Goal: Task Accomplishment & Management: Manage account settings

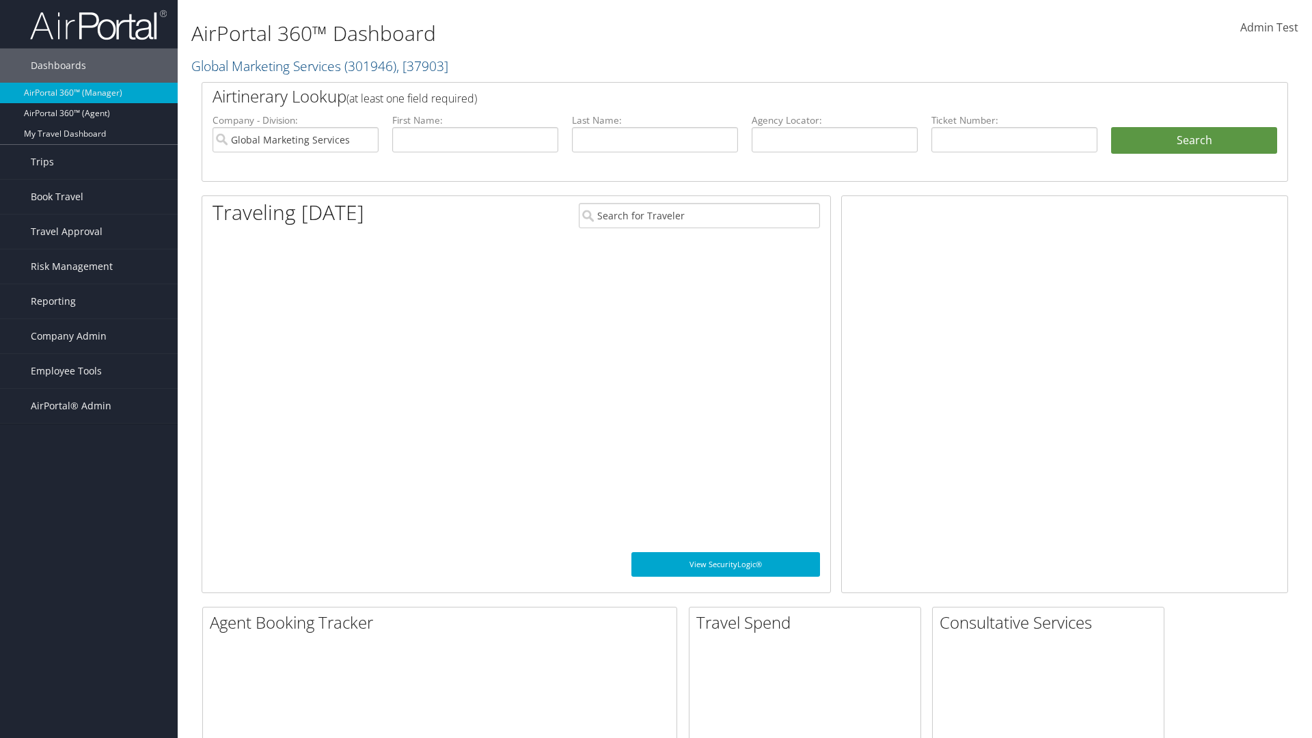
click at [89, 336] on span "Company Admin" at bounding box center [69, 336] width 76 height 34
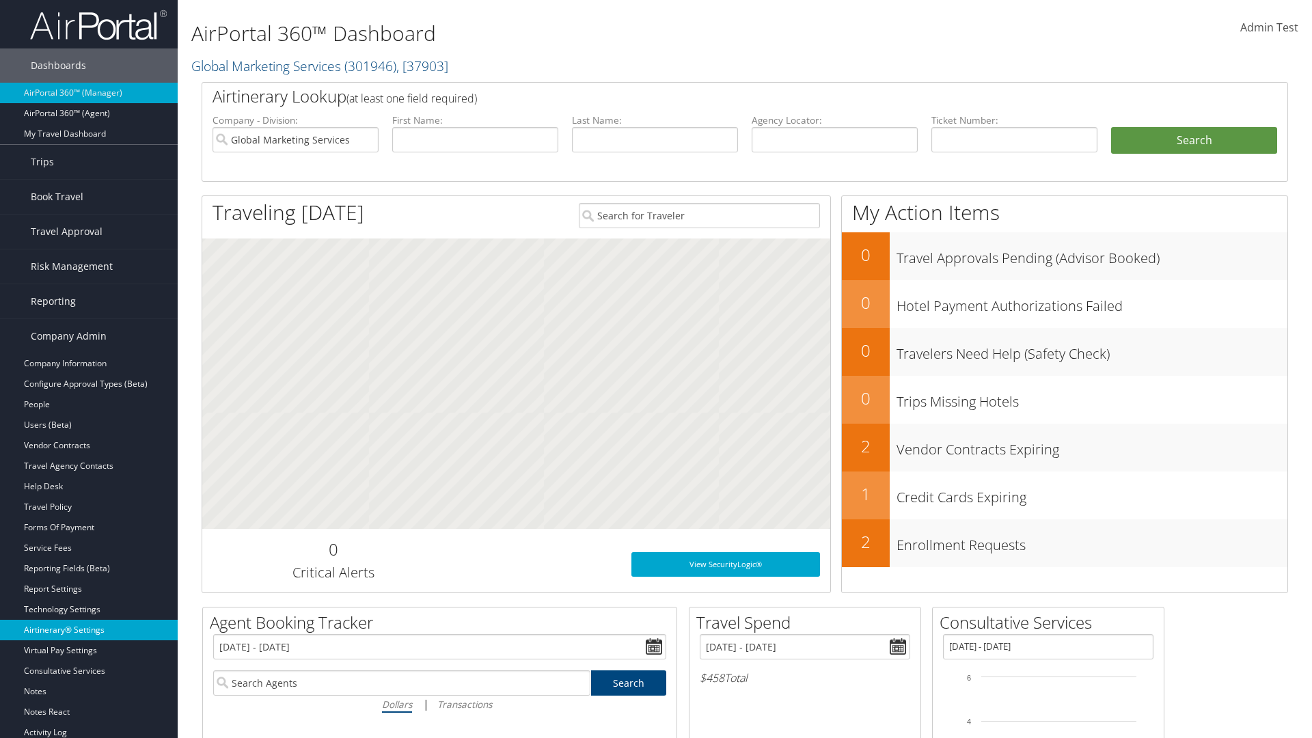
click at [89, 630] on link "Airtinerary® Settings" at bounding box center [89, 630] width 178 height 21
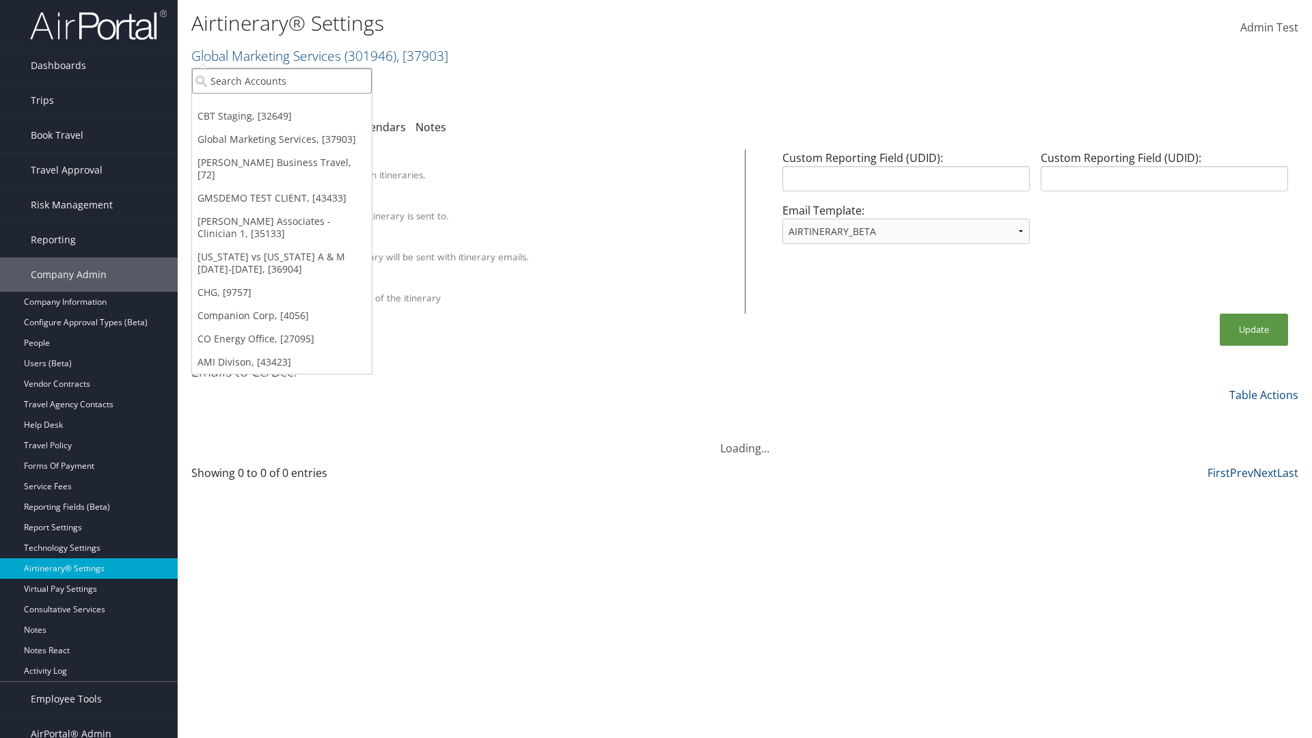
click at [282, 81] on input "search" at bounding box center [282, 80] width 180 height 25
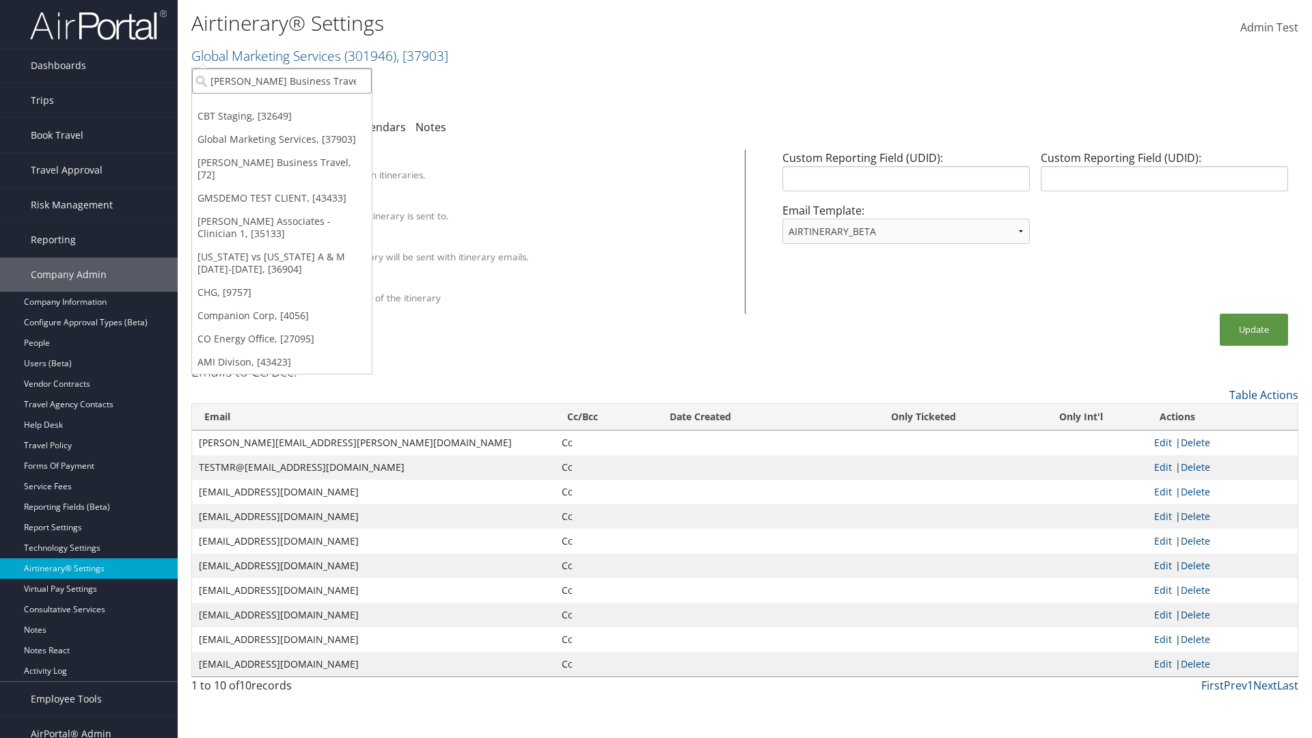
type input "[PERSON_NAME] Business Travel"
click at [301, 106] on div "[PERSON_NAME] Business Travel (C10001), [72]" at bounding box center [301, 106] width 233 height 12
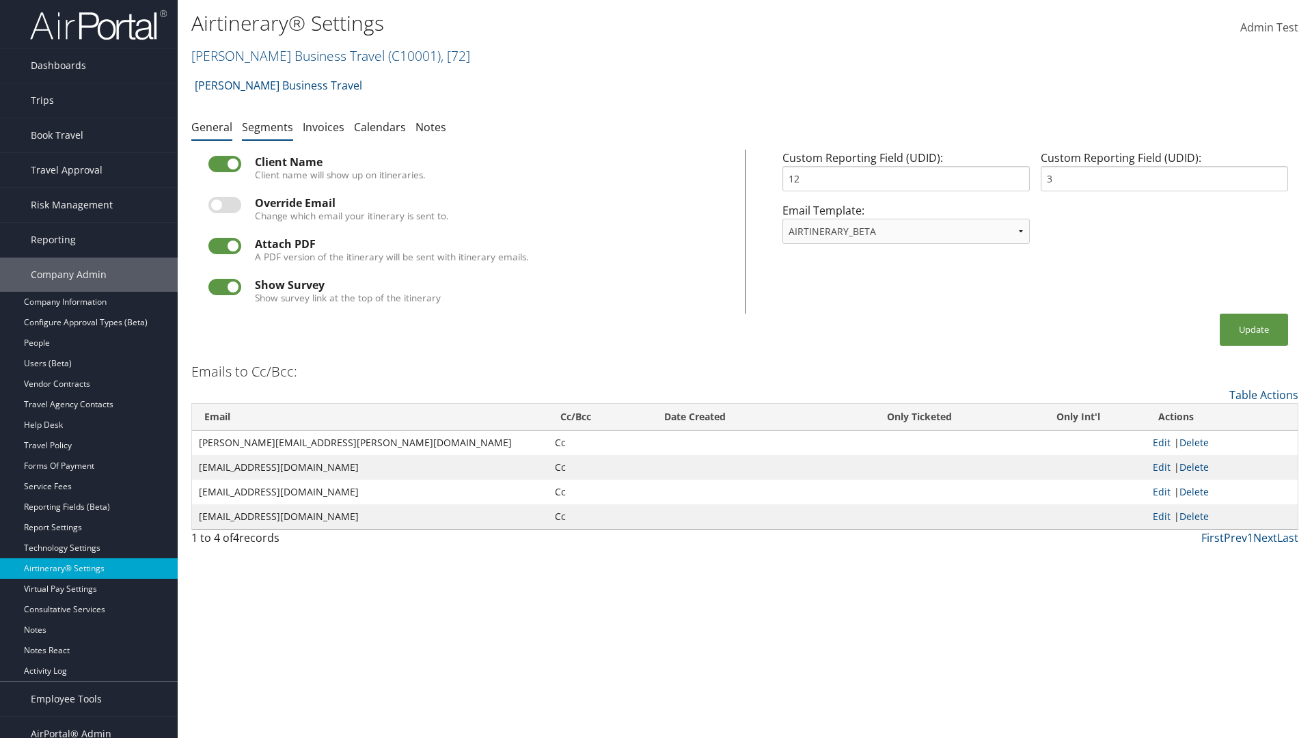
click at [267, 126] on link "Segments" at bounding box center [267, 127] width 51 height 15
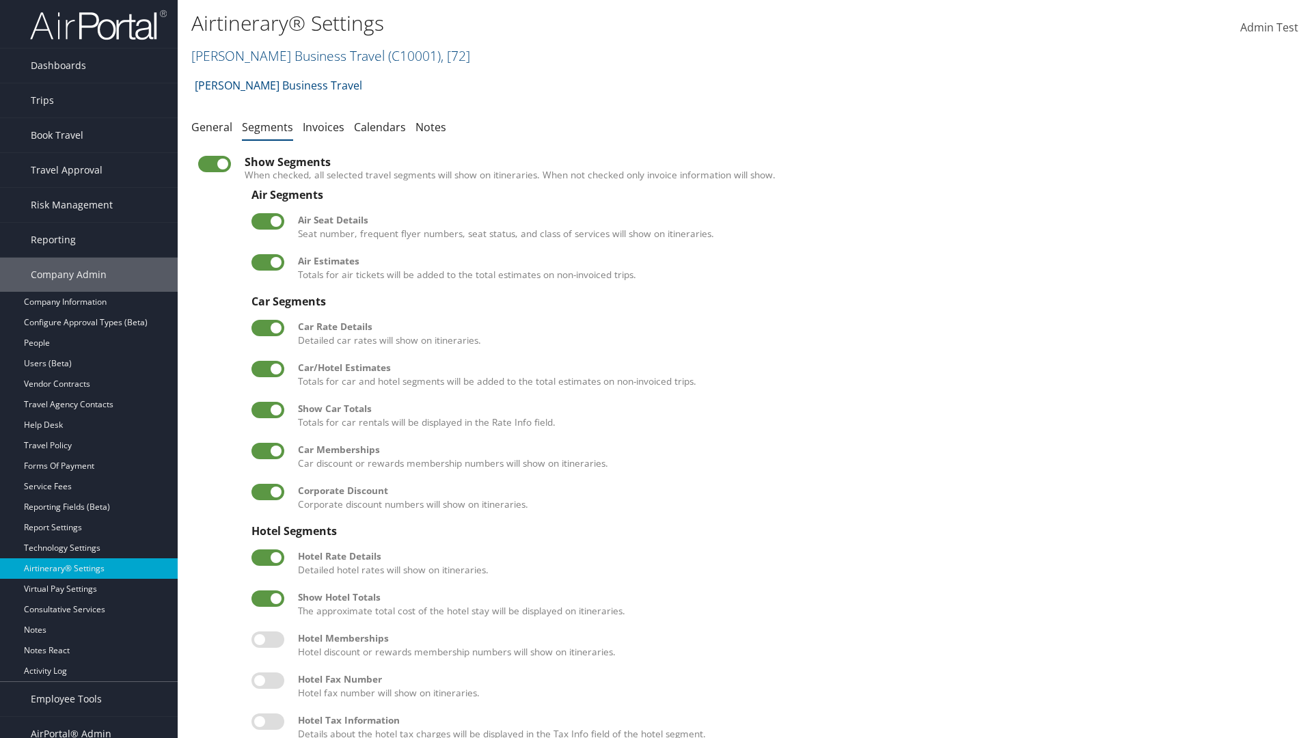
click at [268, 368] on label at bounding box center [268, 369] width 33 height 16
click at [267, 368] on input "checkbox" at bounding box center [262, 371] width 9 height 9
checkbox input "false"
